Goal: Information Seeking & Learning: Learn about a topic

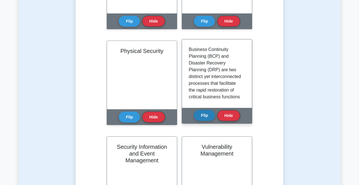
scroll to position [14, 0]
click at [200, 115] on button "Flip" at bounding box center [204, 115] width 21 height 11
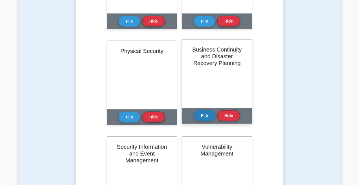
click at [200, 115] on button "Flip" at bounding box center [204, 115] width 21 height 11
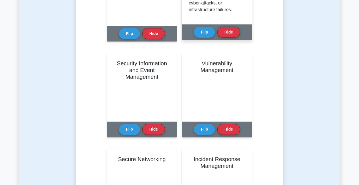
scroll to position [282, 0]
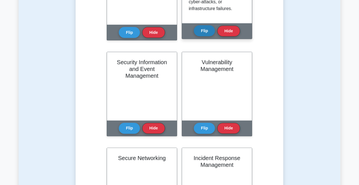
click at [206, 30] on button "Flip" at bounding box center [204, 30] width 21 height 11
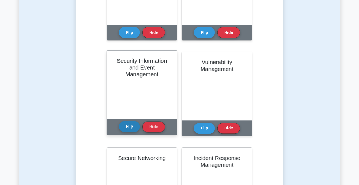
click at [133, 125] on button "Flip" at bounding box center [129, 126] width 21 height 11
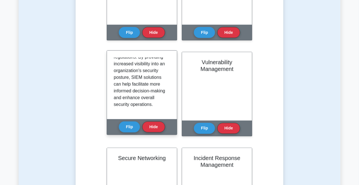
scroll to position [234, 0]
click at [125, 127] on button "Flip" at bounding box center [129, 126] width 21 height 11
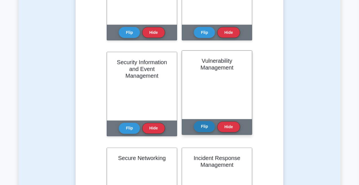
click at [204, 128] on button "Flip" at bounding box center [204, 126] width 21 height 11
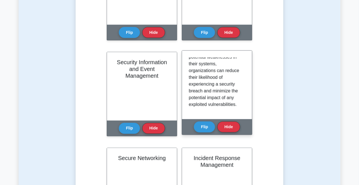
scroll to position [153, 0]
click at [201, 124] on button "Flip" at bounding box center [204, 126] width 21 height 11
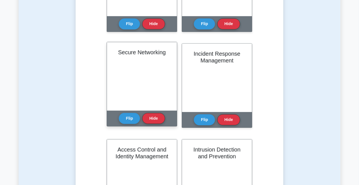
scroll to position [395, 0]
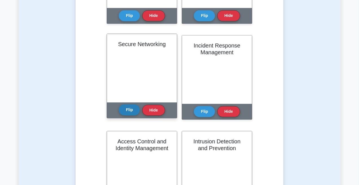
click at [123, 112] on button "Flip" at bounding box center [129, 109] width 21 height 11
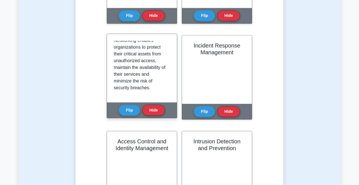
scroll to position [173, 0]
click at [129, 108] on button "Flip" at bounding box center [129, 109] width 21 height 11
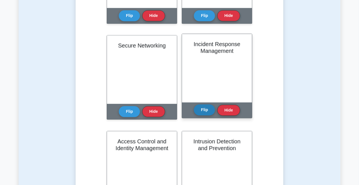
click at [200, 111] on button "Flip" at bounding box center [204, 109] width 21 height 11
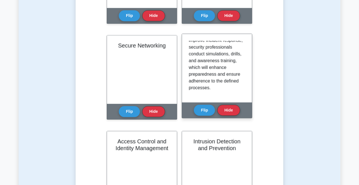
scroll to position [193, 0]
click at [199, 108] on button "Flip" at bounding box center [204, 109] width 21 height 11
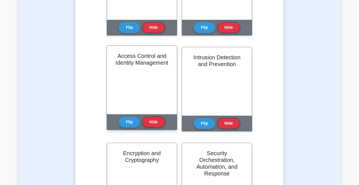
scroll to position [480, 0]
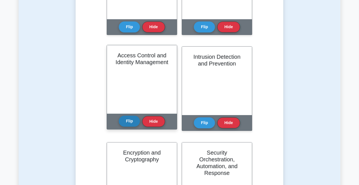
click at [131, 122] on button "Flip" at bounding box center [129, 121] width 21 height 11
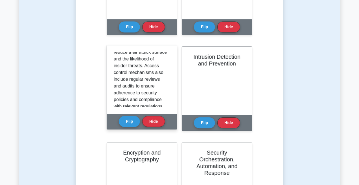
scroll to position [200, 0]
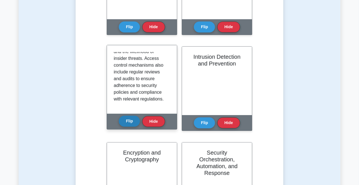
click at [130, 121] on button "Flip" at bounding box center [129, 121] width 21 height 11
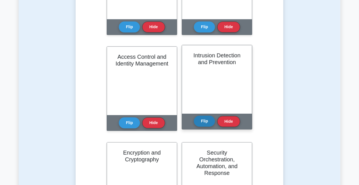
click at [205, 120] on button "Flip" at bounding box center [204, 121] width 21 height 11
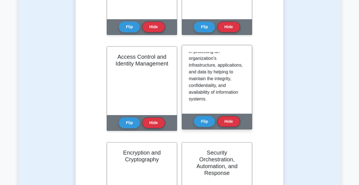
scroll to position [146, 0]
click at [200, 122] on button "Flip" at bounding box center [204, 121] width 21 height 11
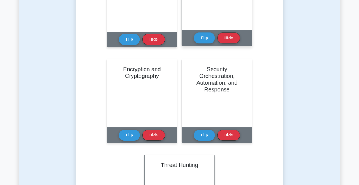
scroll to position [564, 0]
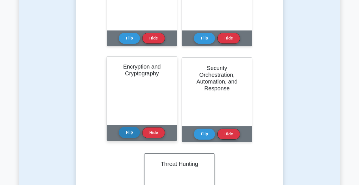
click at [138, 130] on button "Flip" at bounding box center [129, 132] width 21 height 11
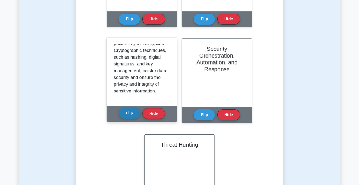
scroll to position [592, 0]
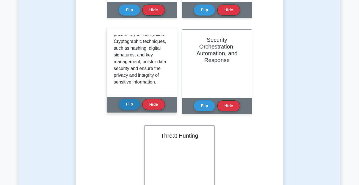
click at [124, 104] on button "Flip" at bounding box center [129, 104] width 21 height 11
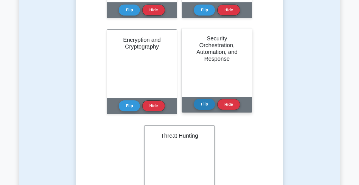
click at [197, 106] on button "Flip" at bounding box center [204, 104] width 21 height 11
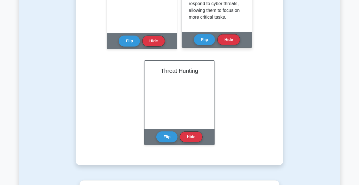
scroll to position [663, 0]
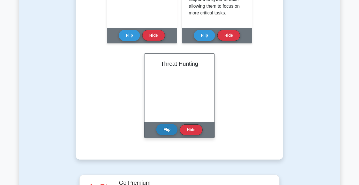
click at [172, 127] on button "Flip" at bounding box center [166, 129] width 21 height 11
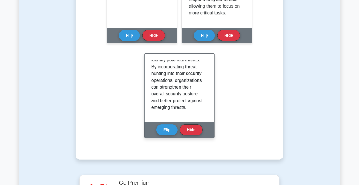
scroll to position [193, 0]
click at [165, 130] on button "Flip" at bounding box center [166, 129] width 21 height 11
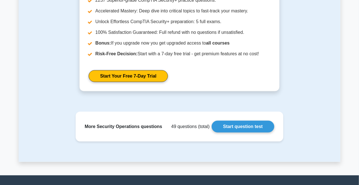
scroll to position [860, 0]
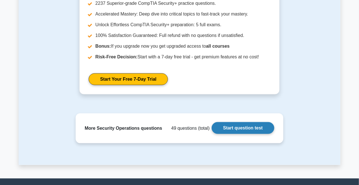
click at [226, 132] on link "Start question test" at bounding box center [243, 128] width 63 height 12
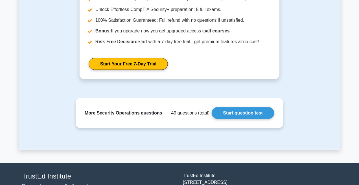
scroll to position [860, 0]
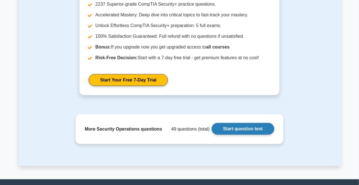
click at [221, 129] on link "Start question test" at bounding box center [243, 129] width 63 height 12
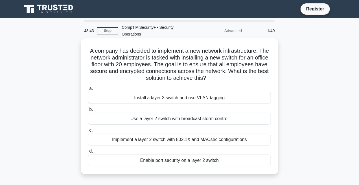
click at [116, 98] on div "Install a layer 3 switch and use VLAN tagging" at bounding box center [179, 98] width 183 height 12
click at [88, 91] on input "a. Install a layer 3 switch and use VLAN tagging" at bounding box center [88, 89] width 0 height 4
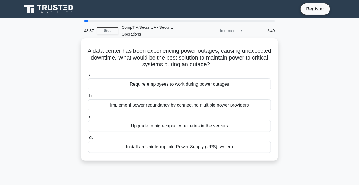
click at [127, 148] on div "Install an Uninterruptible Power Supply (UPS) system" at bounding box center [179, 147] width 183 height 12
click at [88, 140] on input "d. Install an Uninterruptible Power Supply (UPS) system" at bounding box center [88, 138] width 0 height 4
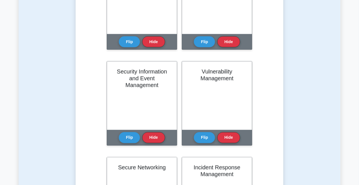
scroll to position [267, 0]
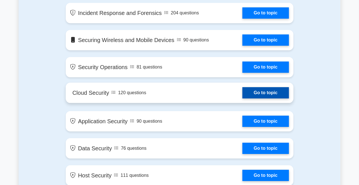
click at [242, 87] on link "Go to topic" at bounding box center [265, 92] width 46 height 11
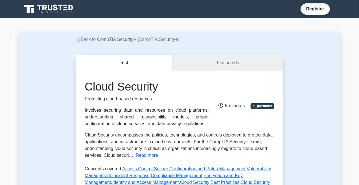
click at [228, 69] on link "Flashcards" at bounding box center [228, 63] width 111 height 16
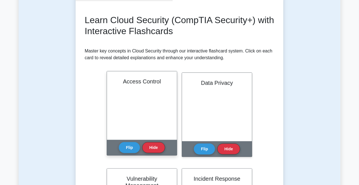
scroll to position [85, 0]
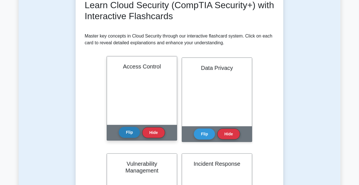
click at [132, 135] on button "Flip" at bounding box center [129, 132] width 21 height 11
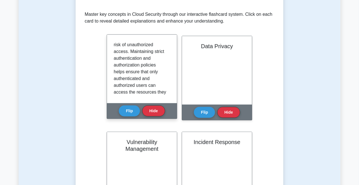
scroll to position [127, 0]
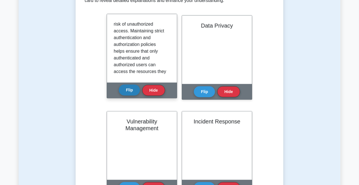
click at [132, 89] on button "Flip" at bounding box center [129, 90] width 21 height 11
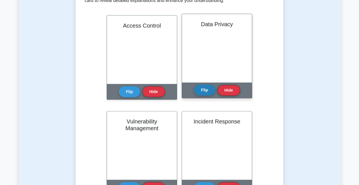
click at [206, 93] on button "Flip" at bounding box center [204, 90] width 21 height 11
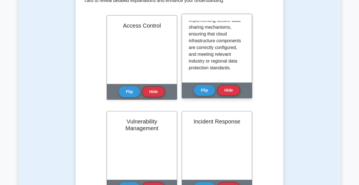
scroll to position [166, 0]
click at [199, 93] on button "Flip" at bounding box center [204, 90] width 21 height 11
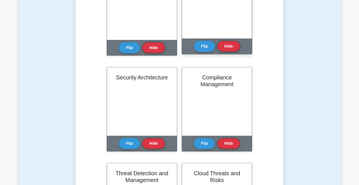
scroll to position [268, 0]
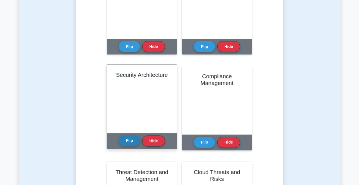
click at [137, 142] on button "Flip" at bounding box center [129, 140] width 21 height 11
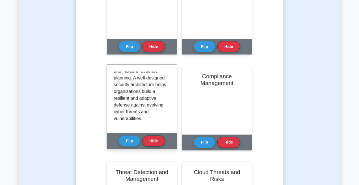
scroll to position [200, 0]
click at [128, 142] on button "Flip" at bounding box center [129, 140] width 21 height 11
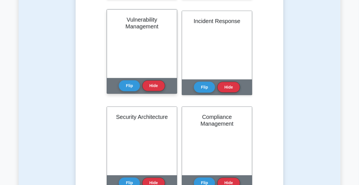
scroll to position [212, 0]
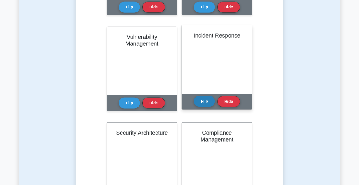
click at [206, 101] on button "Flip" at bounding box center [204, 101] width 21 height 11
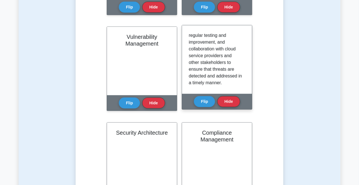
scroll to position [180, 0]
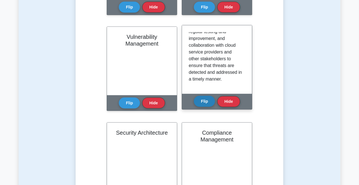
click at [203, 99] on button "Flip" at bounding box center [204, 101] width 21 height 11
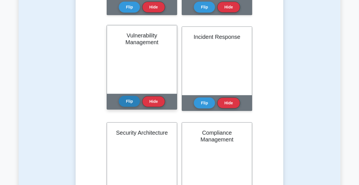
click at [127, 101] on button "Flip" at bounding box center [129, 101] width 21 height 11
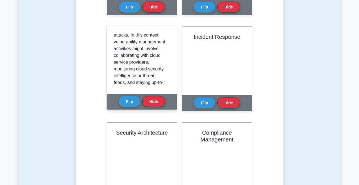
scroll to position [183, 0]
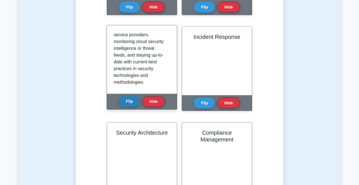
click at [132, 98] on button "Flip" at bounding box center [129, 101] width 21 height 11
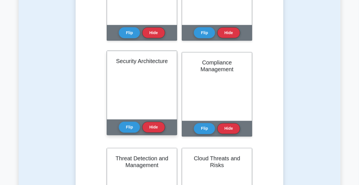
scroll to position [282, 0]
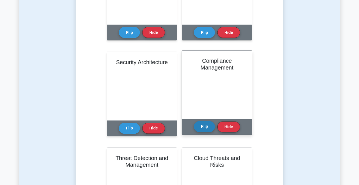
click at [206, 128] on button "Flip" at bounding box center [204, 126] width 21 height 11
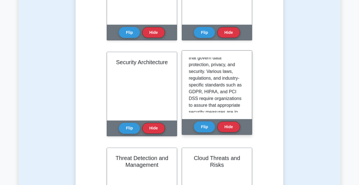
scroll to position [28, 0]
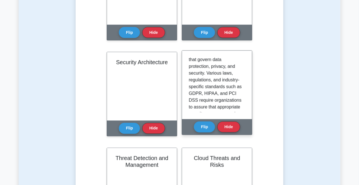
click at [196, 91] on p "Compliance Management in cloud security involves adhering to the necessary stan…" at bounding box center [216, 168] width 54 height 278
click at [193, 96] on p "Compliance Management in cloud security involves adhering to the necessary stan…" at bounding box center [216, 168] width 54 height 278
copy p "GDPR"
drag, startPoint x: 210, startPoint y: 91, endPoint x: 207, endPoint y: 92, distance: 2.8
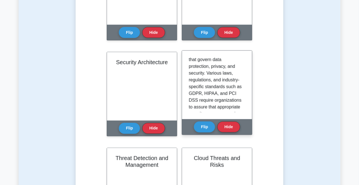
click at [210, 91] on p "Compliance Management in cloud security involves adhering to the necessary stan…" at bounding box center [216, 168] width 54 height 278
click at [206, 92] on p "Compliance Management in cloud security involves adhering to the necessary stan…" at bounding box center [216, 168] width 54 height 278
click at [206, 93] on p "Compliance Management in cloud security involves adhering to the necessary stan…" at bounding box center [216, 168] width 54 height 278
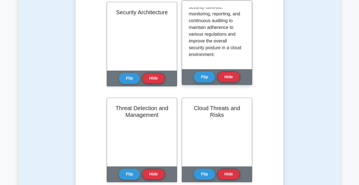
scroll to position [339, 0]
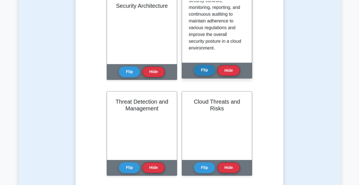
click at [204, 70] on button "Flip" at bounding box center [204, 70] width 21 height 11
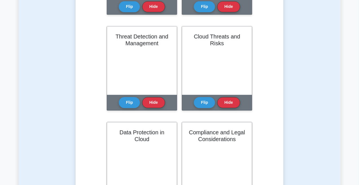
scroll to position [395, 0]
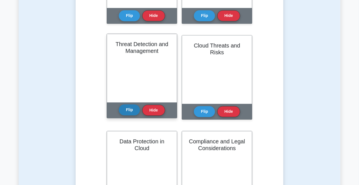
click at [124, 111] on button "Flip" at bounding box center [129, 109] width 21 height 11
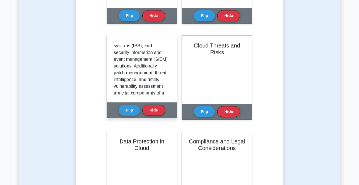
scroll to position [122, 0]
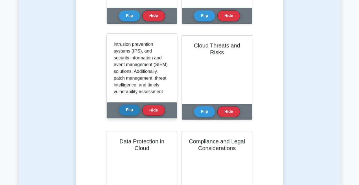
click at [129, 110] on button "Flip" at bounding box center [129, 109] width 21 height 11
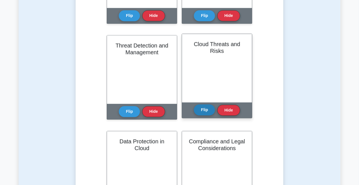
click at [207, 111] on button "Flip" at bounding box center [204, 109] width 21 height 11
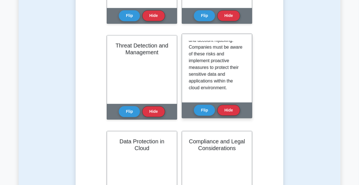
scroll to position [146, 0]
click at [206, 112] on button "Flip" at bounding box center [204, 109] width 21 height 11
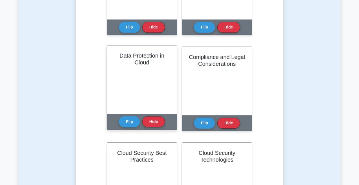
scroll to position [480, 0]
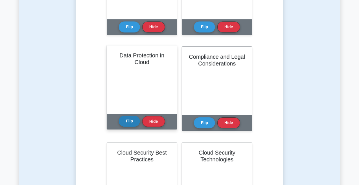
click at [129, 121] on button "Flip" at bounding box center [129, 121] width 21 height 11
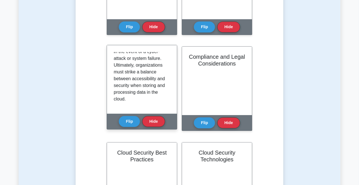
scroll to position [180, 0]
drag, startPoint x: 126, startPoint y: 118, endPoint x: 157, endPoint y: 102, distance: 34.3
click at [126, 118] on button "Flip" at bounding box center [129, 121] width 21 height 11
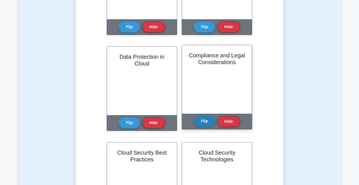
click at [203, 122] on button "Flip" at bounding box center [204, 121] width 21 height 11
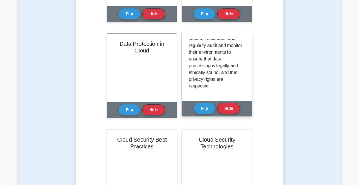
scroll to position [494, 0]
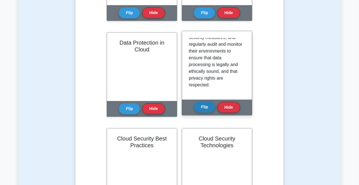
click at [197, 106] on button "Flip" at bounding box center [204, 107] width 21 height 11
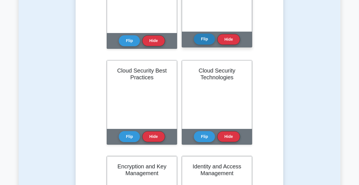
scroll to position [564, 0]
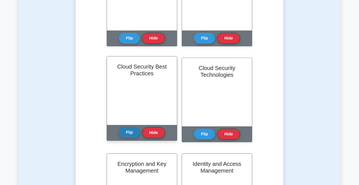
click at [124, 131] on button "Flip" at bounding box center [129, 132] width 21 height 11
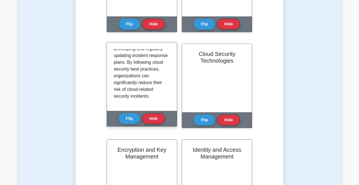
scroll to position [180, 0]
click at [120, 120] on button "Flip" at bounding box center [129, 118] width 21 height 11
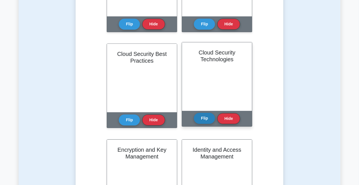
click at [199, 117] on button "Flip" at bounding box center [204, 118] width 21 height 11
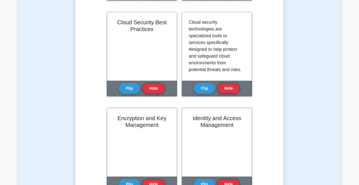
scroll to position [635, 0]
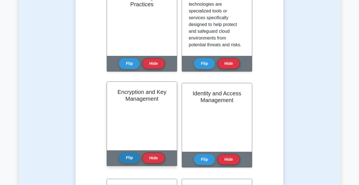
click at [125, 156] on button "Flip" at bounding box center [129, 157] width 21 height 11
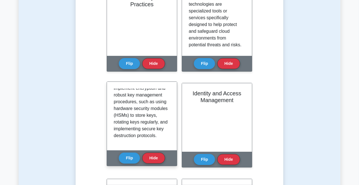
scroll to position [186, 0]
click at [130, 154] on button "Flip" at bounding box center [129, 157] width 21 height 11
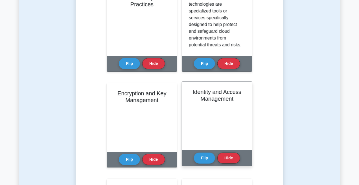
drag, startPoint x: 199, startPoint y: 159, endPoint x: 204, endPoint y: 128, distance: 31.8
click at [199, 158] on button "Flip" at bounding box center [204, 158] width 21 height 11
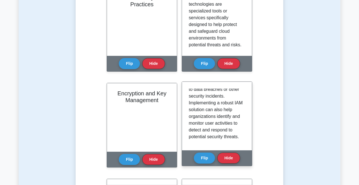
scroll to position [180, 0]
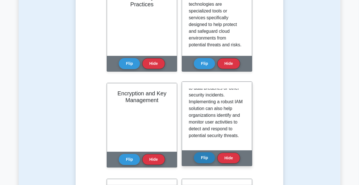
click at [200, 155] on button "Flip" at bounding box center [204, 157] width 21 height 11
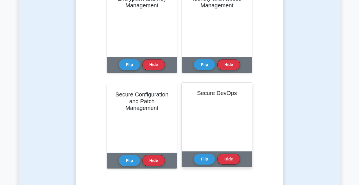
scroll to position [733, 0]
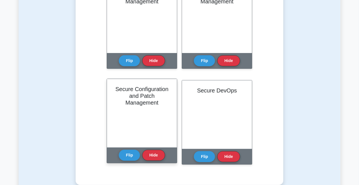
drag, startPoint x: 124, startPoint y: 159, endPoint x: 134, endPoint y: 143, distance: 18.9
click at [124, 158] on button "Flip" at bounding box center [129, 155] width 21 height 11
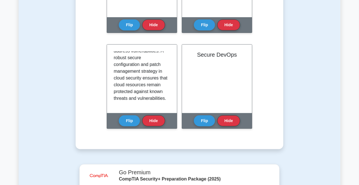
scroll to position [776, 0]
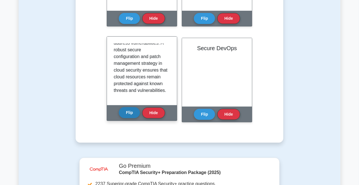
click at [129, 113] on button "Flip" at bounding box center [129, 112] width 21 height 11
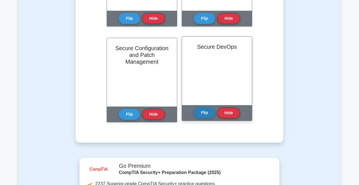
click at [196, 114] on button "Flip" at bounding box center [204, 112] width 21 height 11
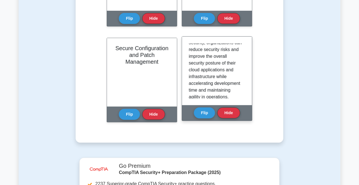
scroll to position [207, 0]
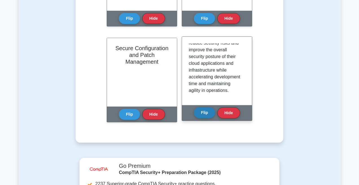
click at [201, 112] on button "Flip" at bounding box center [204, 112] width 21 height 11
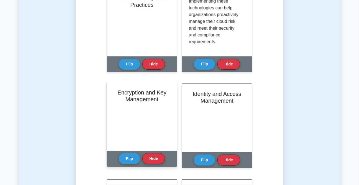
scroll to position [635, 0]
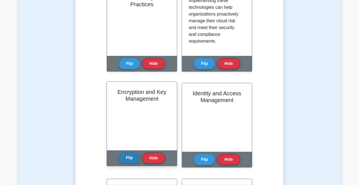
click at [126, 153] on button "Flip" at bounding box center [129, 157] width 21 height 11
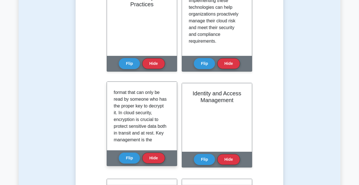
scroll to position [14, 0]
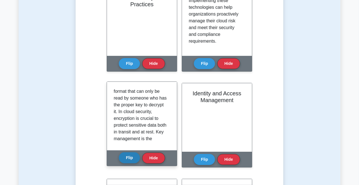
click at [132, 158] on button "Flip" at bounding box center [129, 157] width 21 height 11
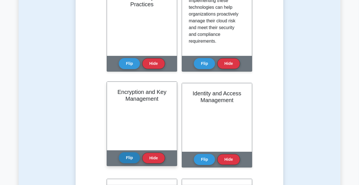
click at [132, 158] on button "Flip" at bounding box center [129, 157] width 21 height 11
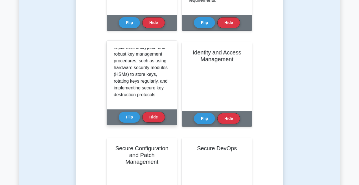
scroll to position [677, 0]
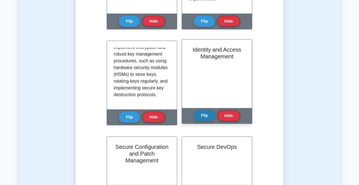
click at [196, 116] on button "Flip" at bounding box center [204, 115] width 21 height 11
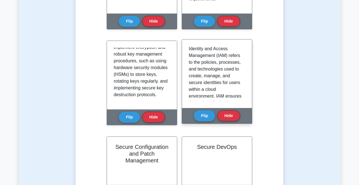
scroll to position [0, 0]
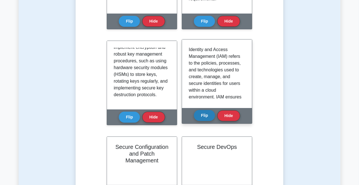
click at [203, 118] on button "Flip" at bounding box center [204, 115] width 21 height 11
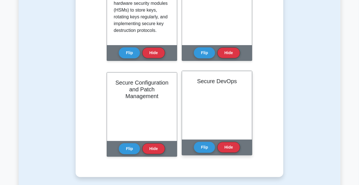
scroll to position [748, 0]
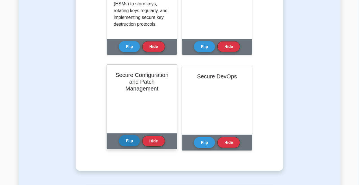
click at [128, 140] on button "Flip" at bounding box center [129, 140] width 21 height 11
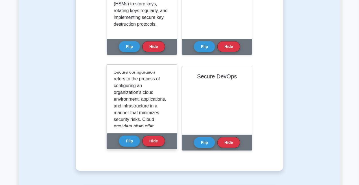
scroll to position [0, 0]
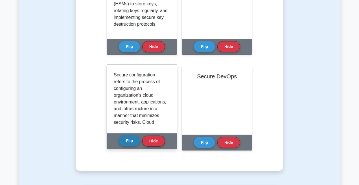
click at [128, 142] on button "Flip" at bounding box center [129, 140] width 21 height 11
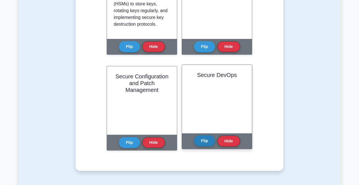
click at [203, 137] on button "Flip" at bounding box center [204, 140] width 21 height 11
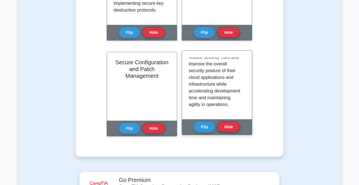
scroll to position [207, 0]
click at [205, 127] on button "Flip" at bounding box center [204, 126] width 21 height 11
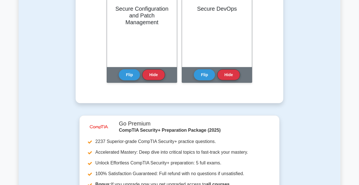
scroll to position [733, 0]
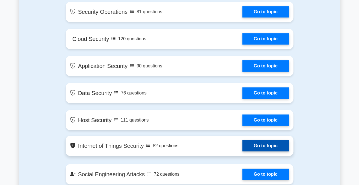
scroll to position [625, 0]
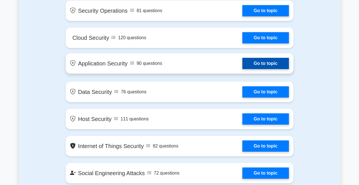
click at [242, 58] on link "Go to topic" at bounding box center [265, 63] width 46 height 11
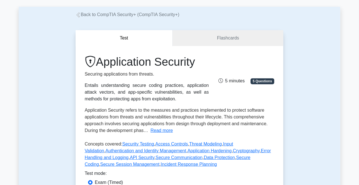
scroll to position [28, 0]
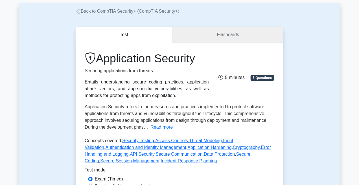
drag, startPoint x: 210, startPoint y: 21, endPoint x: 201, endPoint y: 34, distance: 15.8
click at [209, 23] on div "Test Flashcards Application Security Securing applications from threats. Entail…" at bounding box center [179, 124] width 214 height 218
drag, startPoint x: 201, startPoint y: 36, endPoint x: 199, endPoint y: 38, distance: 3.2
click at [201, 36] on link "Flashcards" at bounding box center [228, 35] width 111 height 16
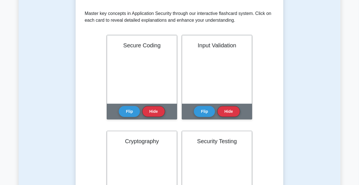
scroll to position [113, 0]
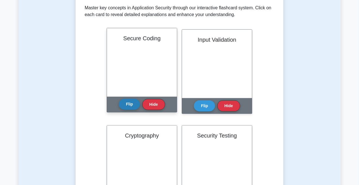
click at [127, 102] on button "Flip" at bounding box center [129, 104] width 21 height 11
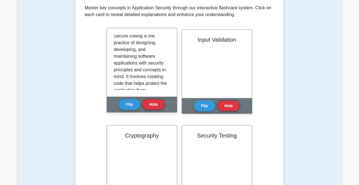
scroll to position [0, 0]
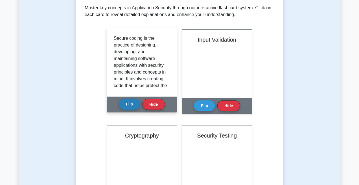
click at [129, 104] on button "Flip" at bounding box center [129, 104] width 21 height 11
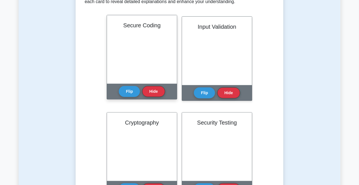
scroll to position [127, 0]
